Goal: Transaction & Acquisition: Purchase product/service

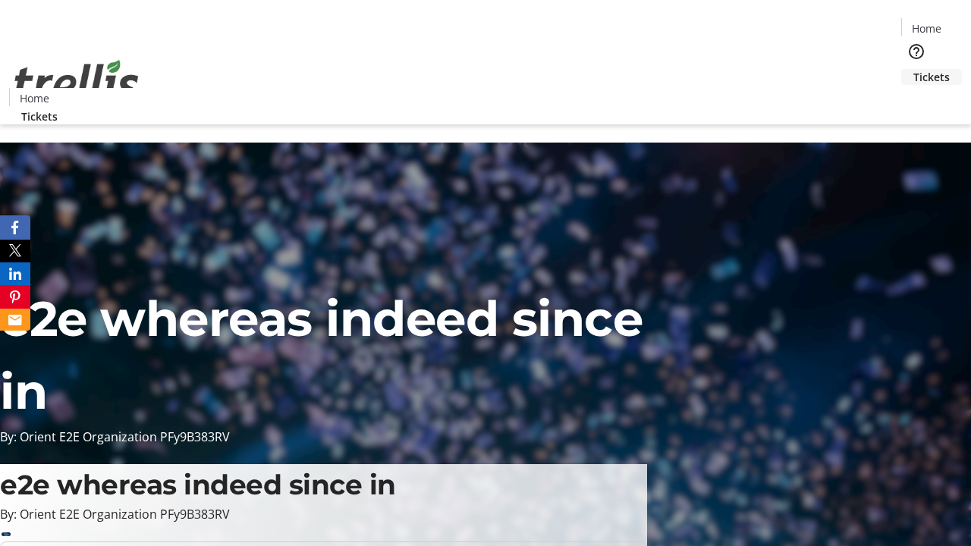
click at [913, 69] on span "Tickets" at bounding box center [931, 77] width 36 height 16
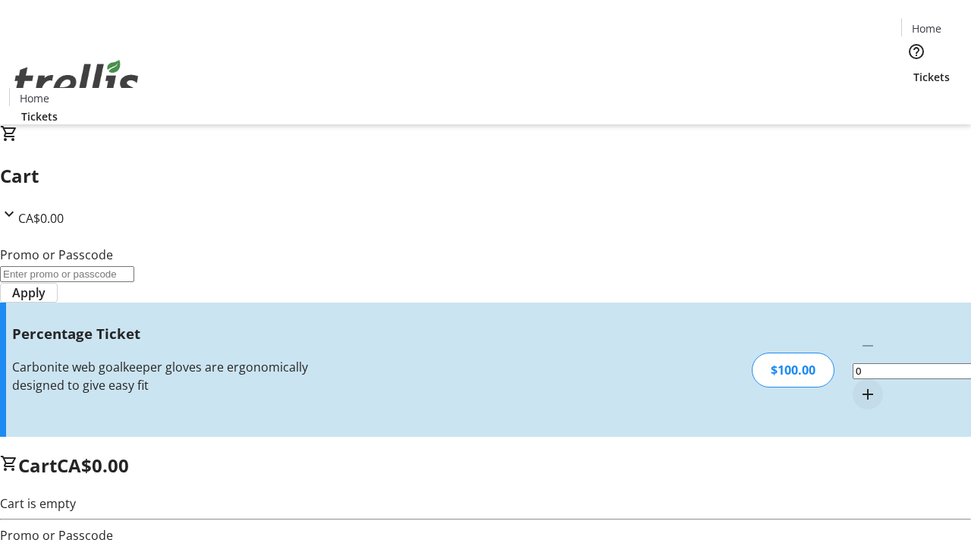
click at [859, 385] on mat-icon "Increment by one" at bounding box center [868, 394] width 18 height 18
type input "1"
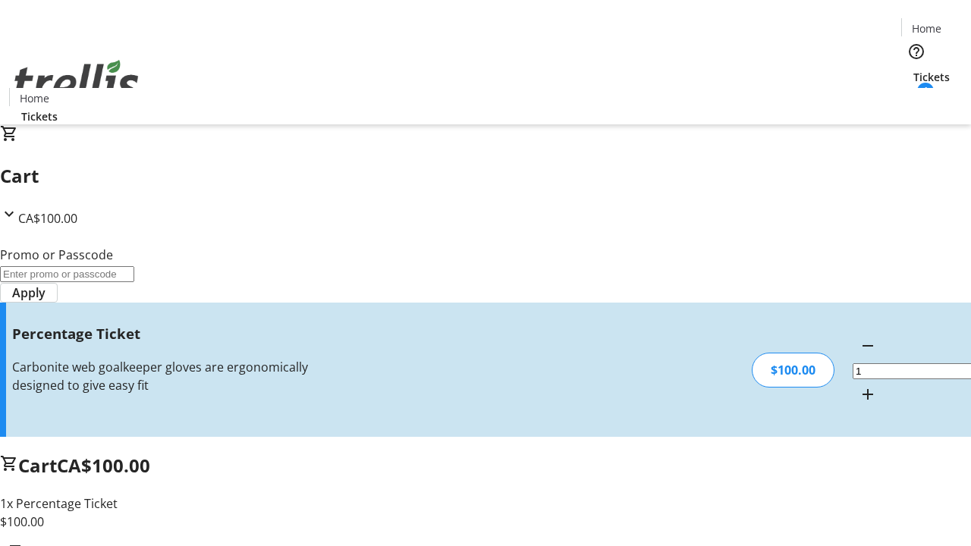
type input "FOO"
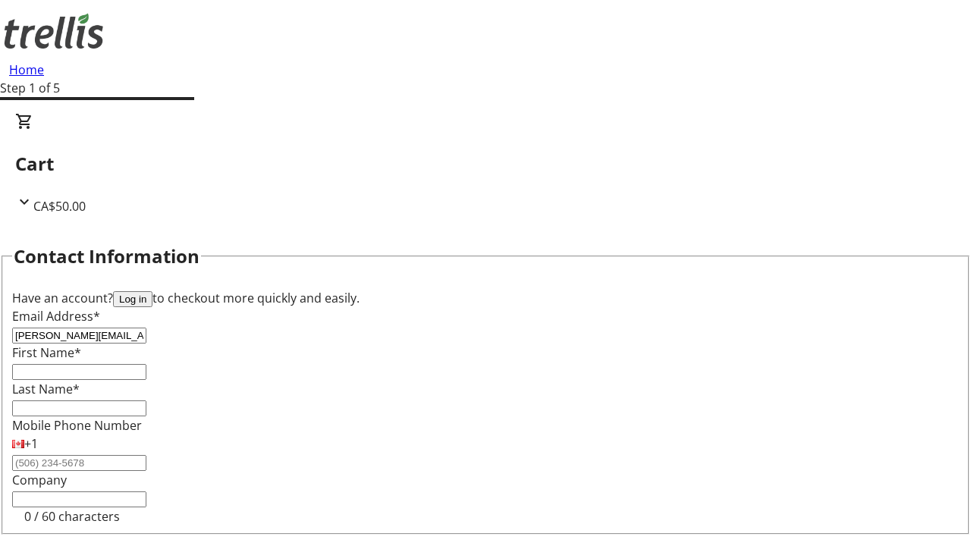
type input "[PERSON_NAME][EMAIL_ADDRESS][DOMAIN_NAME]"
type input "[PERSON_NAME]"
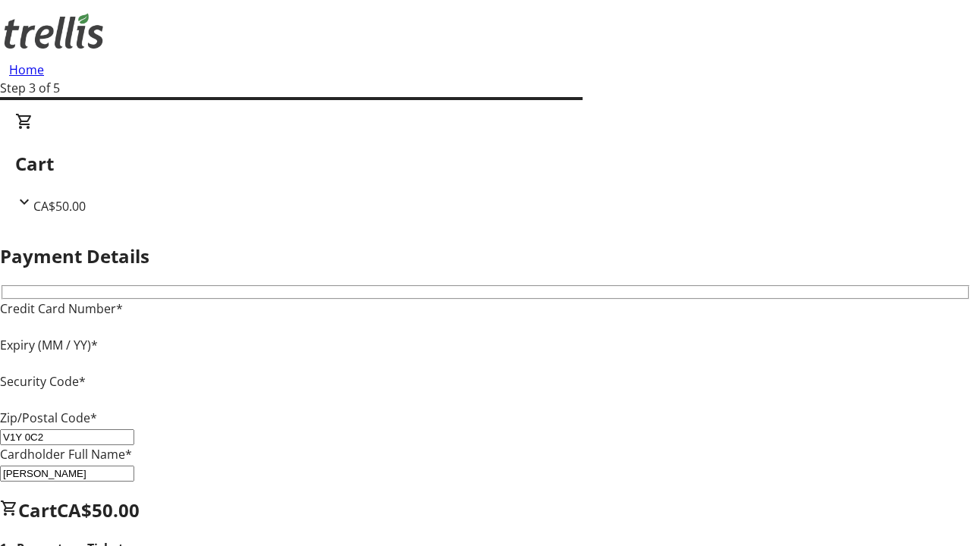
type input "V1Y 0C2"
